Goal: Obtain resource: Download file/media

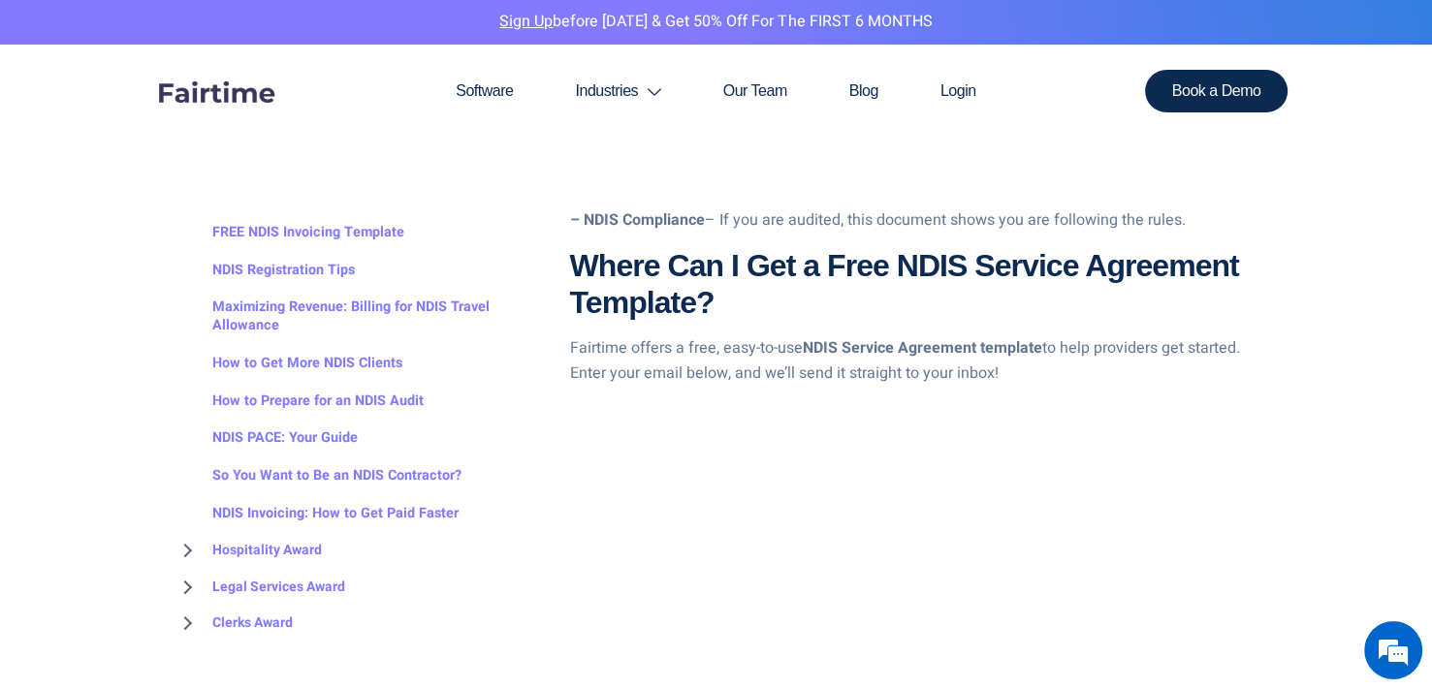
scroll to position [1939, 0]
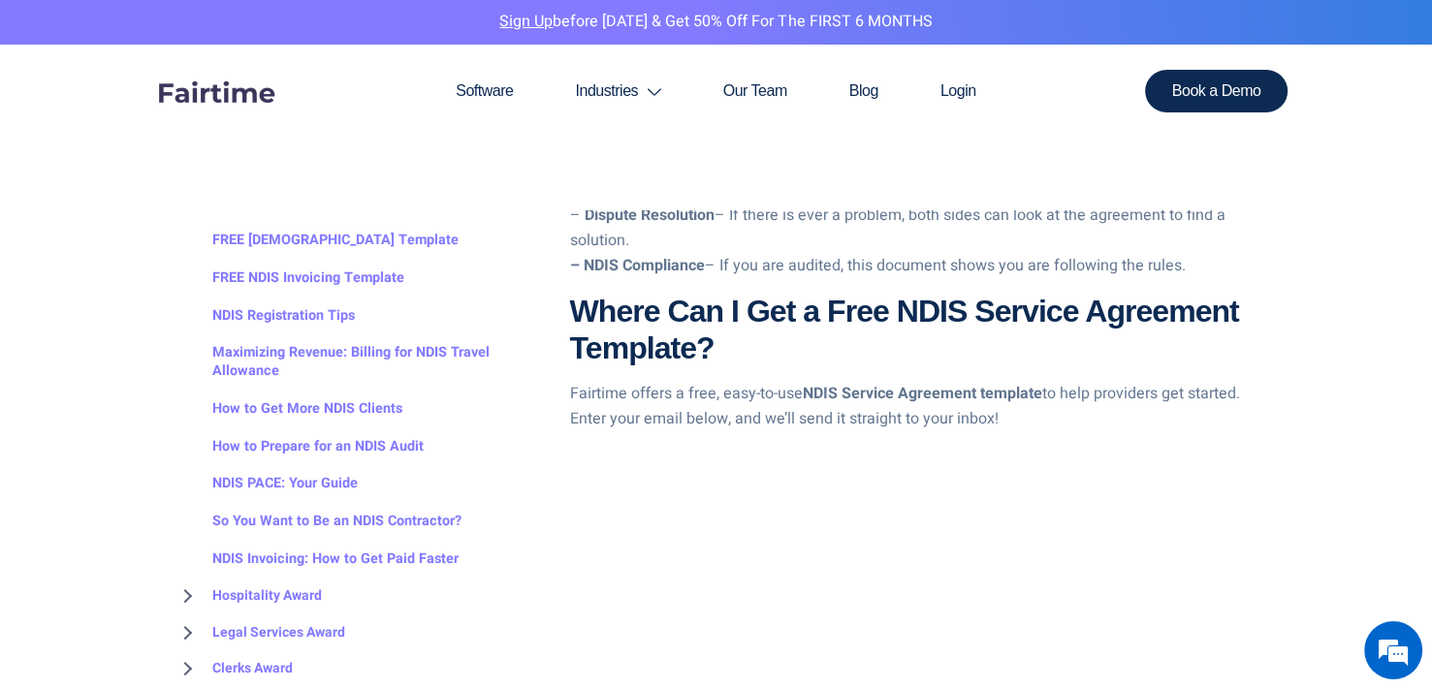
click at [810, 419] on p "Fairtime offers a free, easy-to-use NDIS Service Agreement template to help pro…" at bounding box center [914, 406] width 689 height 49
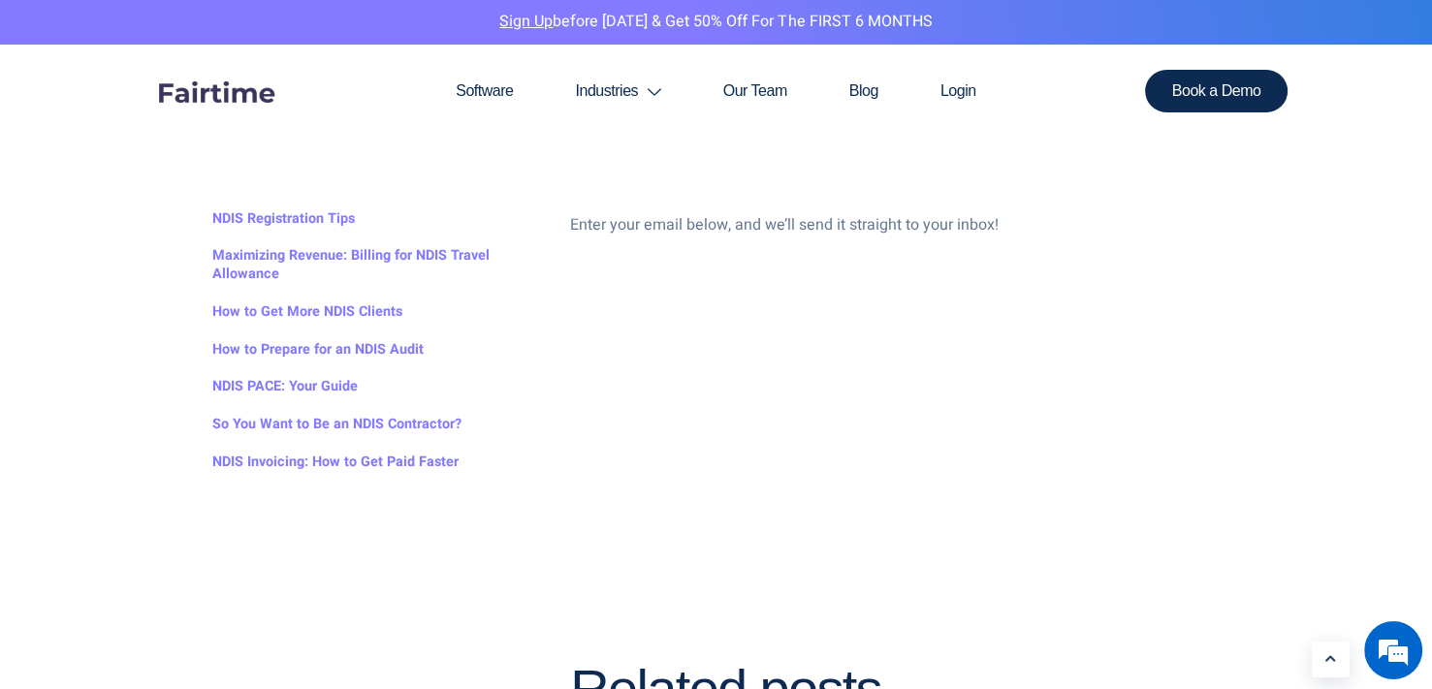
scroll to position [96, 0]
click at [540, 230] on div "BROWSE TOPICS Schads Award (NDIS) Overview 2025 Update Pay Rates How to Interpr…" at bounding box center [357, 255] width 387 height 573
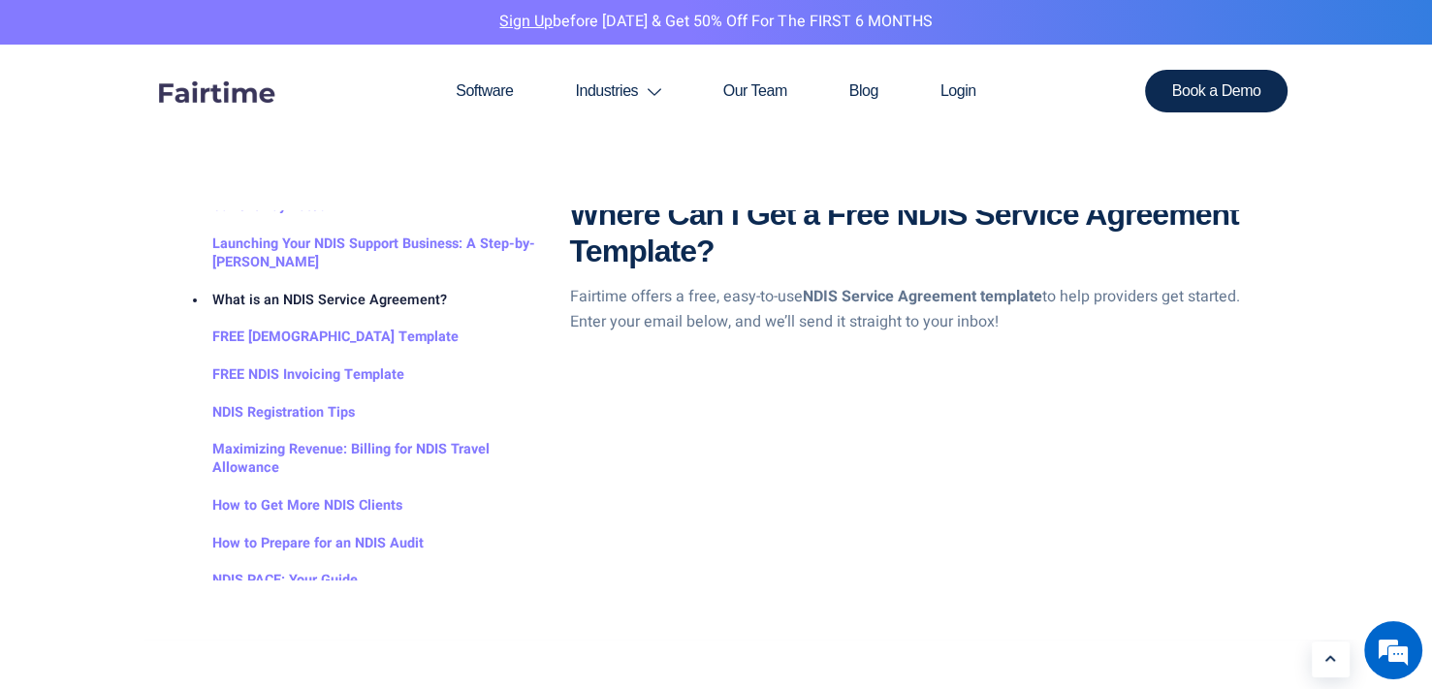
scroll to position [2036, 0]
click at [279, 374] on link "FREE NDIS Invoicing Template" at bounding box center [289, 376] width 231 height 38
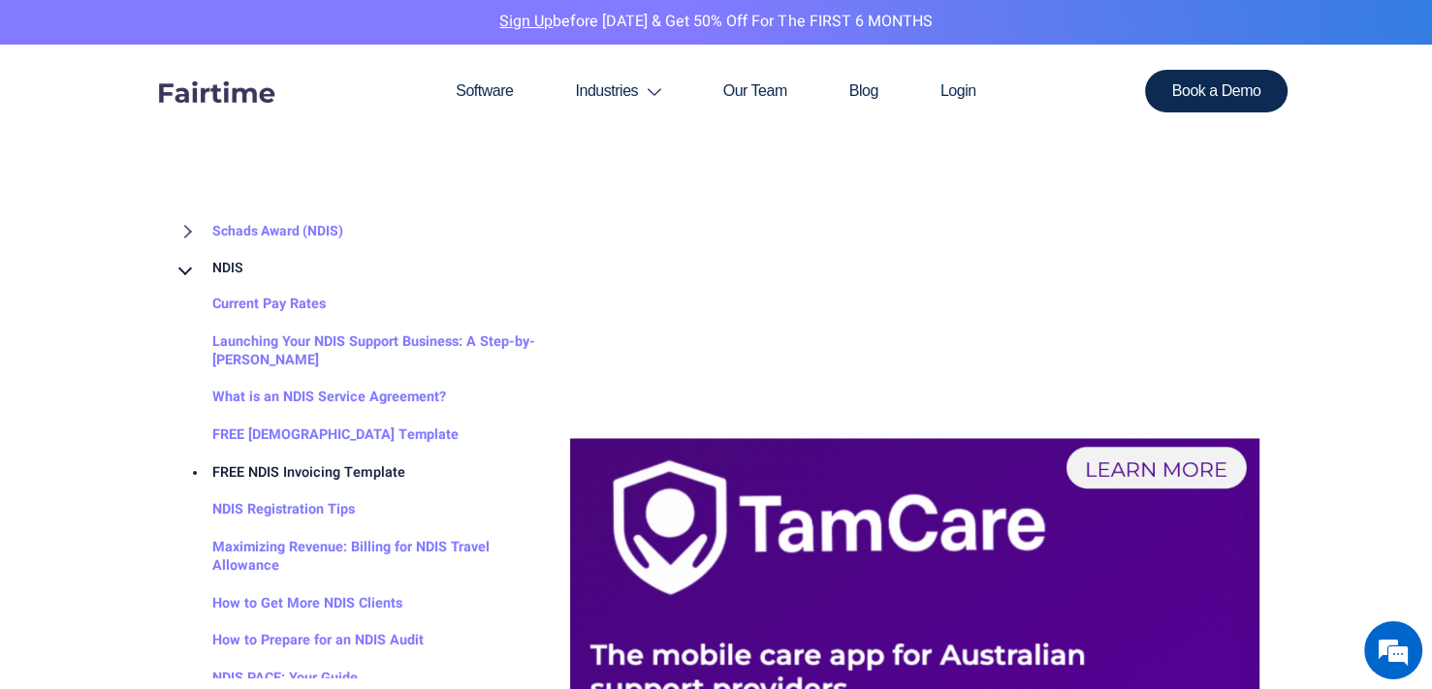
scroll to position [3199, 0]
